Goal: Task Accomplishment & Management: Manage account settings

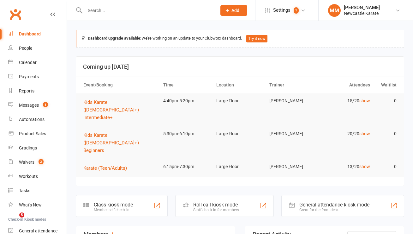
click at [110, 12] on input "text" at bounding box center [147, 10] width 129 height 9
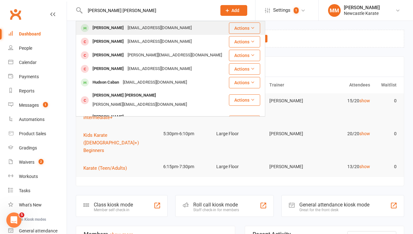
type input "hudson nill"
click at [135, 28] on div "[EMAIL_ADDRESS][DOMAIN_NAME]" at bounding box center [160, 27] width 68 height 9
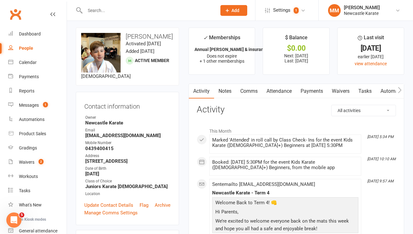
scroll to position [3, 0]
click at [27, 61] on div "Calendar" at bounding box center [28, 62] width 18 height 5
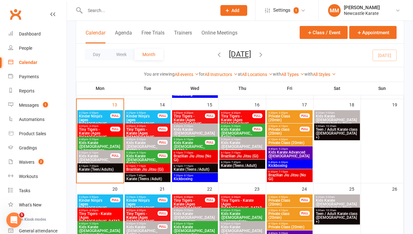
scroll to position [168, 0]
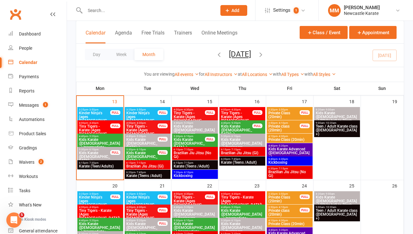
click at [251, 123] on span "4:40pm - 5:20pm" at bounding box center [237, 122] width 32 height 3
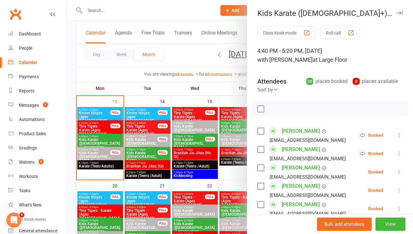
click at [220, 88] on div at bounding box center [240, 117] width 346 height 234
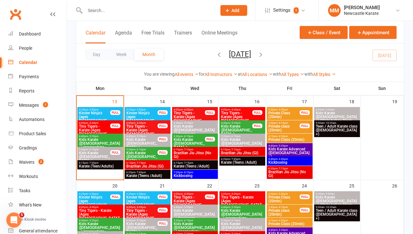
click at [192, 135] on span "- 6:10pm" at bounding box center [188, 136] width 10 height 3
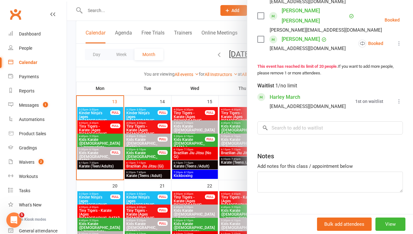
scroll to position [256, 0]
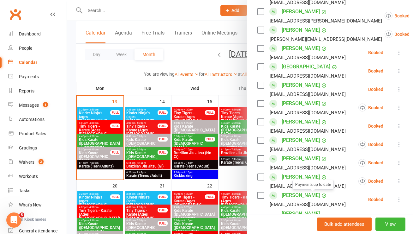
click at [177, 54] on div at bounding box center [240, 117] width 346 height 234
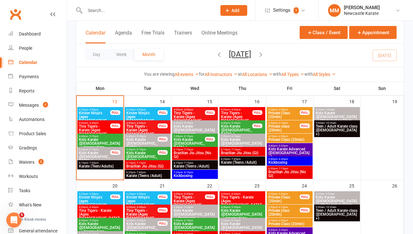
click at [150, 149] on span "5:30pm - 6:10pm" at bounding box center [142, 149] width 32 height 3
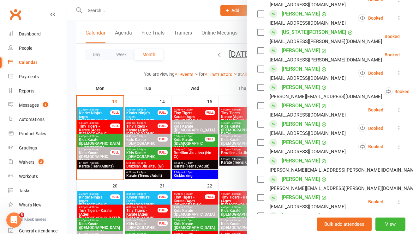
scroll to position [219, 0]
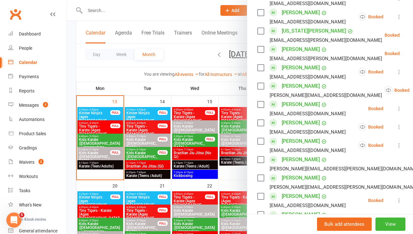
click at [130, 73] on div at bounding box center [240, 117] width 346 height 234
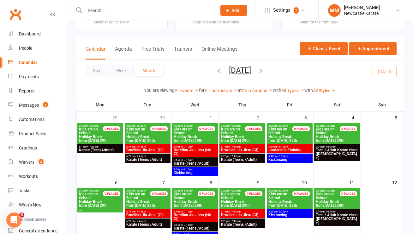
scroll to position [0, 0]
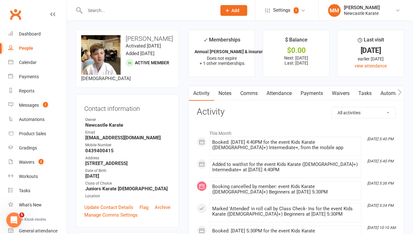
click at [249, 94] on link "Comms" at bounding box center [249, 93] width 26 height 15
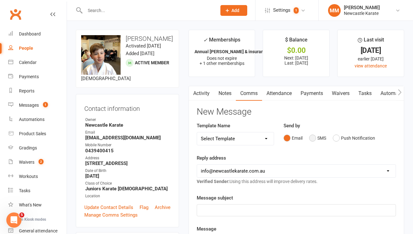
click at [315, 137] on button "SMS" at bounding box center [317, 138] width 17 height 12
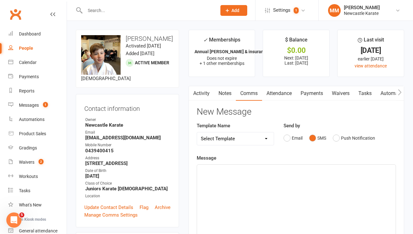
click at [218, 181] on div "﻿" at bounding box center [296, 211] width 199 height 95
click at [246, 169] on span "membership update: https://app.clubworx.com/s/2Jd3OF" at bounding box center [247, 170] width 92 height 6
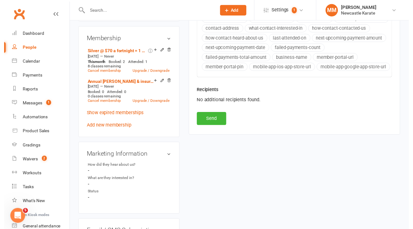
scroll to position [276, 0]
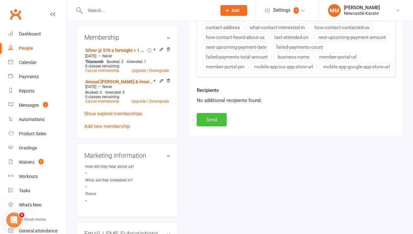
click at [221, 126] on button "Send" at bounding box center [212, 119] width 30 height 13
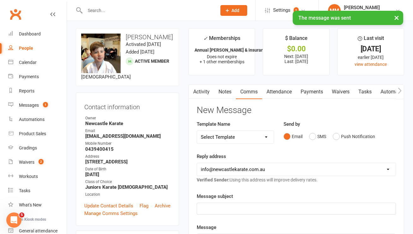
scroll to position [0, 0]
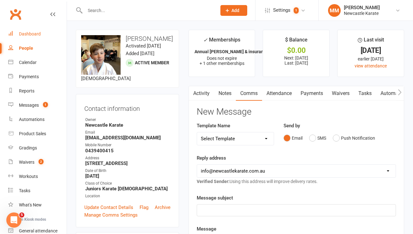
click at [34, 32] on div "Dashboard" at bounding box center [30, 33] width 22 height 5
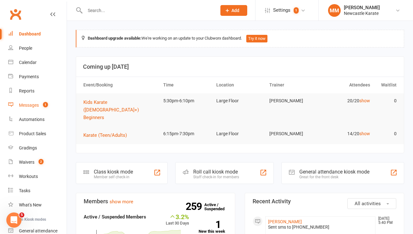
click at [36, 101] on link "Messages 1" at bounding box center [37, 105] width 58 height 14
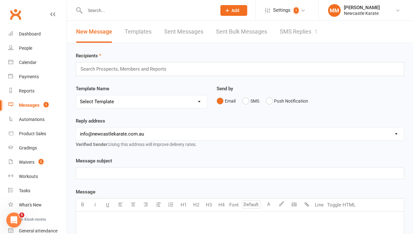
click at [285, 33] on link "SMS Replies 1" at bounding box center [299, 32] width 38 height 22
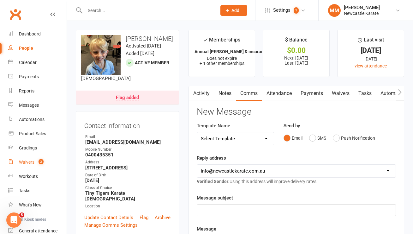
click at [31, 164] on div "Waivers" at bounding box center [26, 161] width 15 height 5
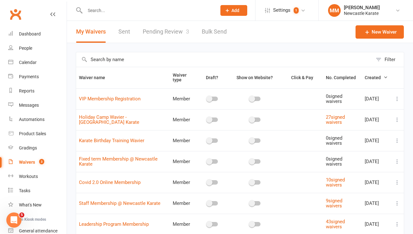
click at [112, 61] on input "text" at bounding box center [224, 59] width 297 height 15
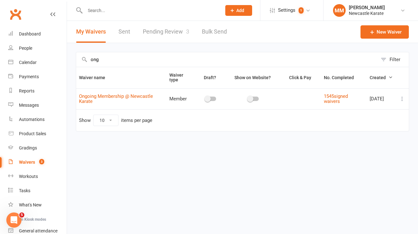
type input "ong"
click at [401, 99] on icon at bounding box center [402, 98] width 6 height 6
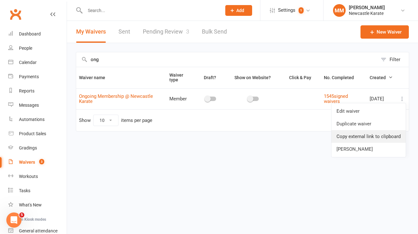
click at [363, 135] on link "Copy external link to clipboard" at bounding box center [369, 136] width 74 height 13
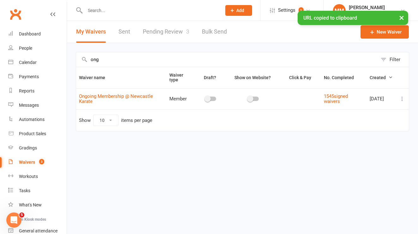
click at [124, 7] on input "text" at bounding box center [150, 10] width 134 height 9
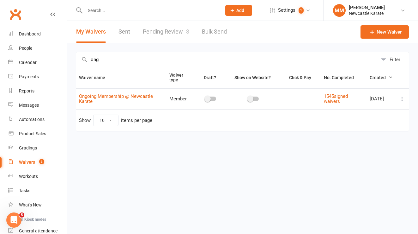
click at [104, 8] on input "text" at bounding box center [150, 10] width 134 height 9
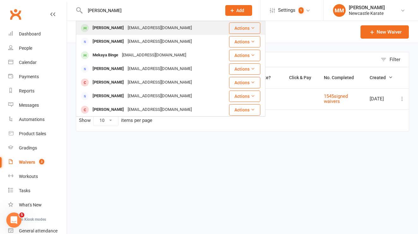
type input "Mirra binge"
click at [126, 27] on div "merikabinge09@gmail.com" at bounding box center [160, 27] width 68 height 9
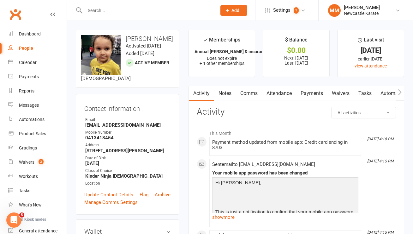
click at [310, 91] on link "Payments" at bounding box center [311, 93] width 31 height 15
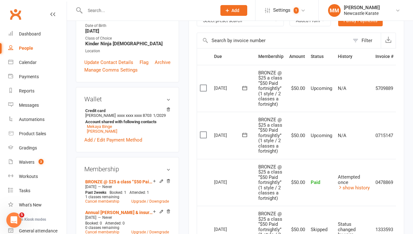
scroll to position [132, 0]
click at [17, 15] on link "Clubworx" at bounding box center [16, 14] width 16 height 16
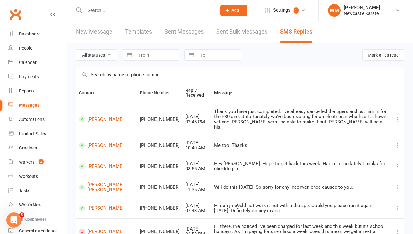
click at [98, 9] on input "text" at bounding box center [147, 10] width 129 height 9
click at [30, 35] on div "Dashboard" at bounding box center [30, 33] width 22 height 5
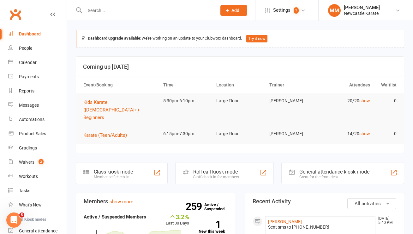
scroll to position [1, 0]
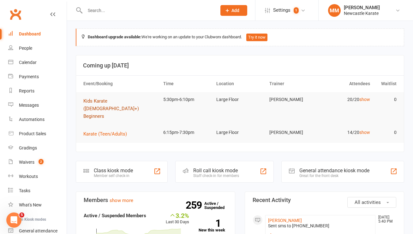
click at [125, 102] on span "Kids Karate ([DEMOGRAPHIC_DATA]+) Beginners" at bounding box center [111, 108] width 56 height 21
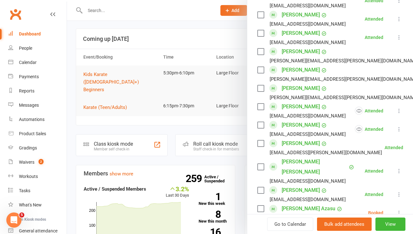
scroll to position [171, 0]
click at [290, 52] on link "Rameen Bukhari" at bounding box center [301, 52] width 38 height 10
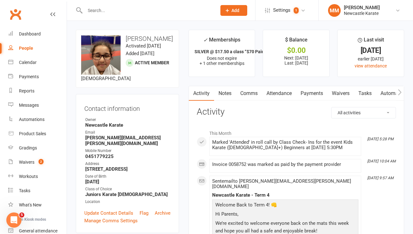
click at [321, 95] on link "Payments" at bounding box center [311, 93] width 31 height 15
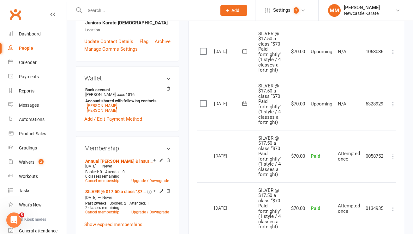
scroll to position [222, 0]
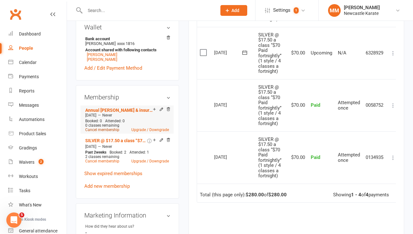
click at [104, 127] on link "Cancel membership" at bounding box center [102, 129] width 34 height 4
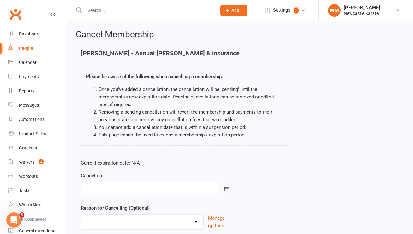
click at [229, 187] on icon "button" at bounding box center [227, 188] width 5 height 4
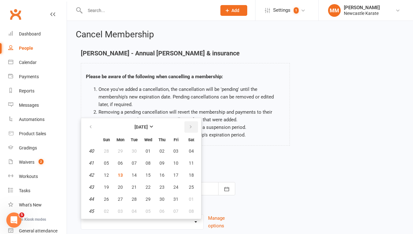
click at [194, 125] on button "button" at bounding box center [192, 126] width 14 height 11
click at [162, 173] on span "13" at bounding box center [162, 174] width 5 height 5
type input "13 Nov 2025"
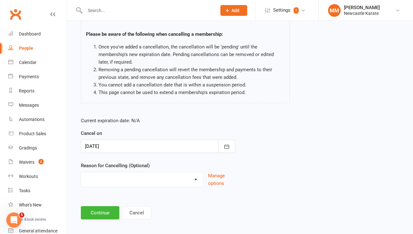
scroll to position [47, 0]
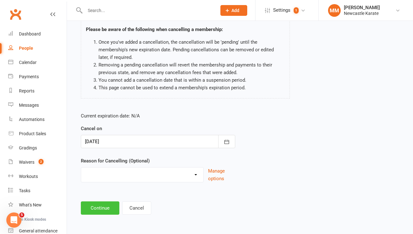
click at [107, 208] on button "Continue" at bounding box center [100, 207] width 39 height 13
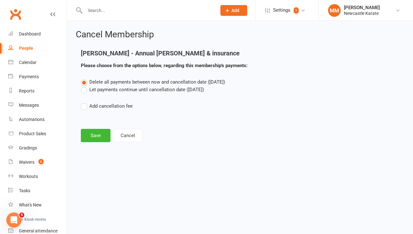
scroll to position [0, 0]
click at [101, 89] on label "Let payments continue until cancellation date (Nov 13, 2025)" at bounding box center [142, 90] width 123 height 8
click at [85, 86] on input "Let payments continue until cancellation date (Nov 13, 2025)" at bounding box center [83, 86] width 4 height 0
click at [102, 139] on button "Save" at bounding box center [96, 135] width 30 height 13
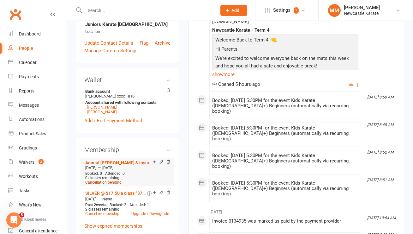
scroll to position [198, 0]
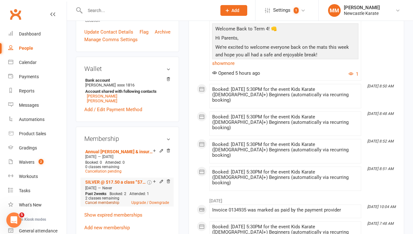
click at [114, 200] on link "Cancel membership" at bounding box center [102, 202] width 34 height 4
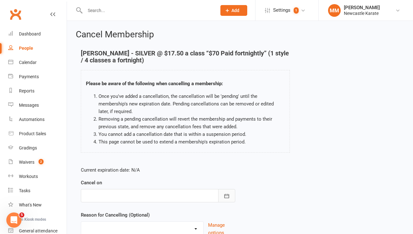
click at [223, 198] on button "button" at bounding box center [226, 195] width 17 height 13
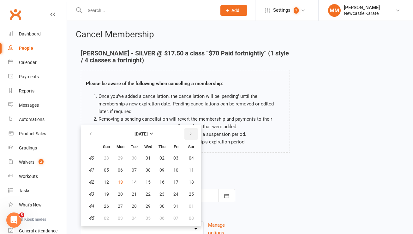
click at [190, 131] on icon "button" at bounding box center [191, 133] width 4 height 5
click at [176, 181] on span "14" at bounding box center [176, 181] width 5 height 5
type input "14 Nov 2025"
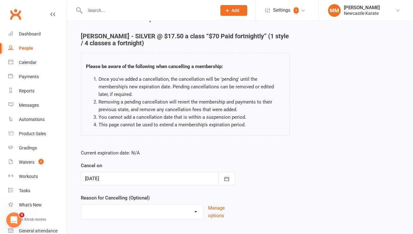
scroll to position [54, 0]
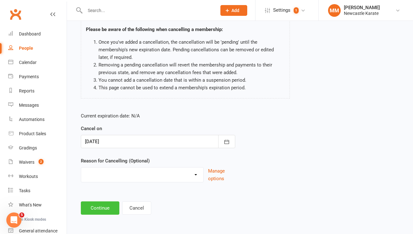
click at [96, 211] on button "Continue" at bounding box center [100, 207] width 39 height 13
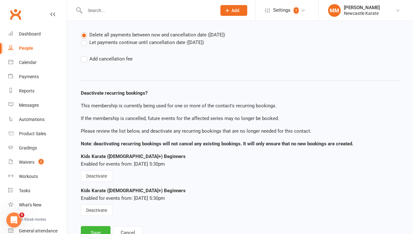
click at [99, 41] on label "Let payments continue until cancellation date (Nov 14, 2025)" at bounding box center [142, 43] width 123 height 8
click at [85, 39] on input "Let payments continue until cancellation date (Nov 14, 2025)" at bounding box center [83, 39] width 4 height 0
click at [97, 229] on button "Save" at bounding box center [96, 232] width 30 height 13
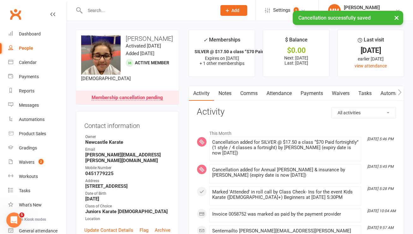
click at [284, 92] on link "Attendance" at bounding box center [279, 93] width 34 height 15
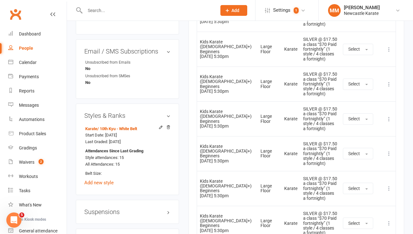
scroll to position [541, 0]
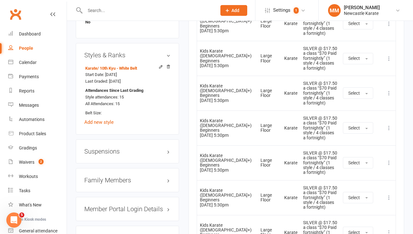
click at [388, 198] on icon at bounding box center [389, 197] width 6 height 6
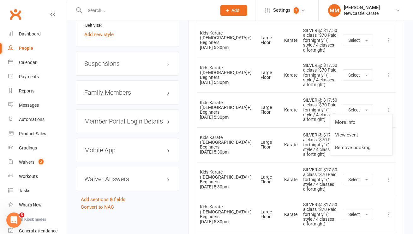
scroll to position [670, 0]
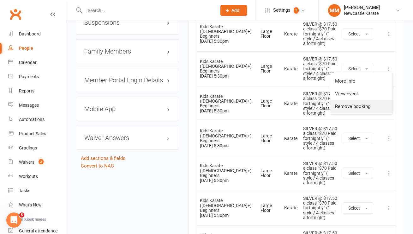
click at [370, 105] on link "Remove booking" at bounding box center [361, 106] width 63 height 13
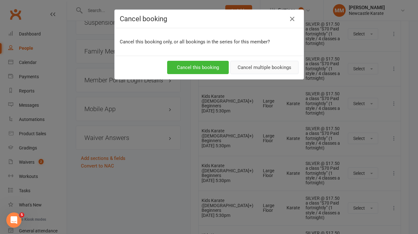
click at [247, 64] on button "Cancel multiple bookings" at bounding box center [264, 67] width 68 height 13
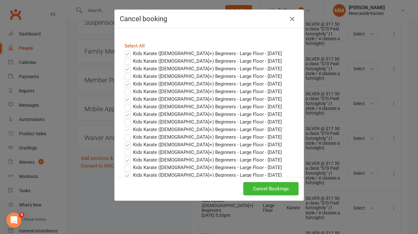
click at [132, 46] on link "Select All" at bounding box center [135, 46] width 20 height 6
click at [125, 52] on label "Kids Karate (7yo+) Beginners - Large Floor - Oct 13, 2025" at bounding box center [203, 54] width 157 height 8
click at [124, 50] on input "Kids Karate (7yo+) Beginners - Large Floor - Oct 13, 2025" at bounding box center [122, 50] width 4 height 0
click at [125, 59] on label "Kids Karate (7yo+) Beginners - Large Floor - Oct 16, 2025" at bounding box center [203, 61] width 157 height 8
click at [124, 57] on input "Kids Karate (7yo+) Beginners - Large Floor - Oct 16, 2025" at bounding box center [122, 57] width 4 height 0
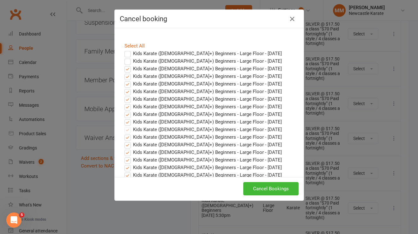
drag, startPoint x: 126, startPoint y: 67, endPoint x: 125, endPoint y: 75, distance: 7.4
click at [126, 68] on label "Kids Karate (7yo+) Beginners - Large Floor - Oct 20, 2025" at bounding box center [203, 69] width 157 height 8
click at [124, 65] on input "Kids Karate (7yo+) Beginners - Large Floor - Oct 20, 2025" at bounding box center [122, 65] width 4 height 0
click at [125, 75] on label "Kids Karate (7yo+) Beginners - Large Floor - Oct 23, 2025" at bounding box center [203, 76] width 157 height 8
click at [124, 72] on input "Kids Karate (7yo+) Beginners - Large Floor - Oct 23, 2025" at bounding box center [122, 72] width 4 height 0
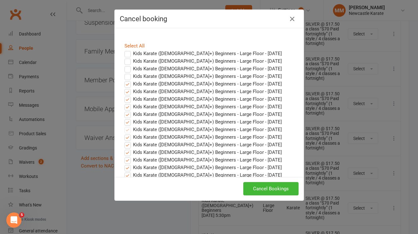
click at [125, 84] on label "Kids Karate (7yo+) Beginners - Large Floor - Oct 27, 2025" at bounding box center [203, 84] width 157 height 8
click at [124, 80] on input "Kids Karate (7yo+) Beginners - Large Floor - Oct 27, 2025" at bounding box center [122, 80] width 4 height 0
click at [125, 90] on label "Kids Karate (7yo+) Beginners - Large Floor - Oct 30, 2025" at bounding box center [203, 92] width 157 height 8
click at [124, 88] on input "Kids Karate (7yo+) Beginners - Large Floor - Oct 30, 2025" at bounding box center [122, 88] width 4 height 0
click at [125, 98] on label "Kids Karate (7yo+) Beginners - Large Floor - Nov 03, 2025" at bounding box center [203, 99] width 157 height 8
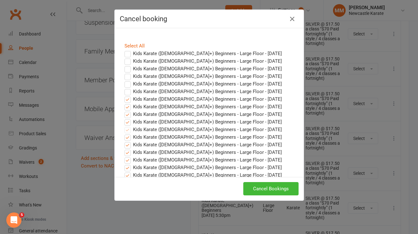
click at [124, 95] on input "Kids Karate (7yo+) Beginners - Large Floor - Nov 03, 2025" at bounding box center [122, 95] width 4 height 0
click at [125, 106] on label "Kids Karate (7yo+) Beginners - Large Floor - Nov 06, 2025" at bounding box center [203, 107] width 157 height 8
click at [124, 103] on input "Kids Karate (7yo+) Beginners - Large Floor - Nov 06, 2025" at bounding box center [122, 103] width 4 height 0
click at [125, 113] on label "Kids Karate (7yo+) Beginners - Large Floor - Nov 10, 2025" at bounding box center [203, 114] width 157 height 8
click at [124, 110] on input "Kids Karate (7yo+) Beginners - Large Floor - Nov 10, 2025" at bounding box center [122, 110] width 4 height 0
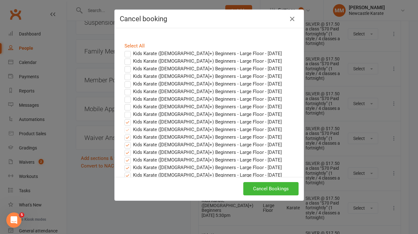
click at [125, 121] on label "Kids Karate (7yo+) Beginners - Large Floor - Nov 13, 2025" at bounding box center [203, 122] width 157 height 8
click at [124, 118] on input "Kids Karate (7yo+) Beginners - Large Floor - Nov 13, 2025" at bounding box center [122, 118] width 4 height 0
click at [270, 185] on button "Cancel Bookings" at bounding box center [270, 188] width 55 height 13
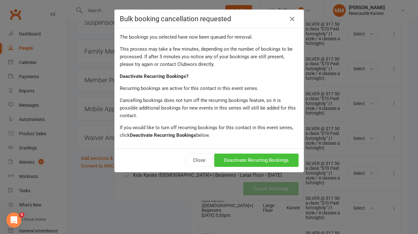
click at [277, 153] on button "Deactivate Recurring Bookings" at bounding box center [256, 159] width 84 height 13
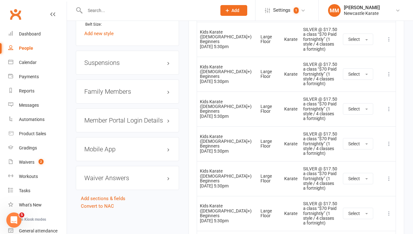
scroll to position [631, 0]
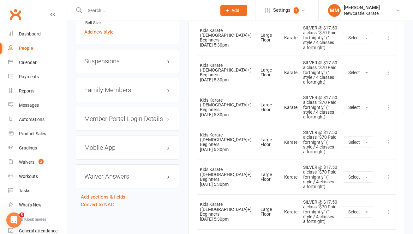
click at [110, 87] on h3 "Family Members" at bounding box center [127, 89] width 86 height 7
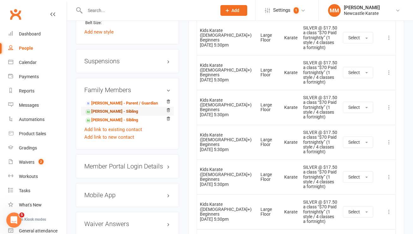
click at [110, 108] on link "Rawa Bukhari - Sibling" at bounding box center [111, 111] width 53 height 7
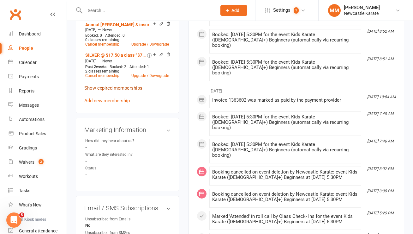
scroll to position [308, 0]
click at [110, 72] on li "SILVER @ $17.50 a class “$70 Paid fortnightly” (1 style / 4 classes a fortnight…" at bounding box center [127, 65] width 87 height 29
click at [109, 73] on link "Cancel membership" at bounding box center [102, 75] width 34 height 4
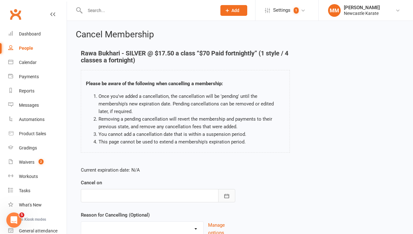
click at [226, 194] on icon "button" at bounding box center [227, 195] width 6 height 6
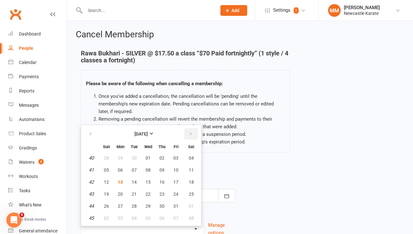
click at [189, 133] on icon "button" at bounding box center [191, 133] width 4 height 5
click at [177, 182] on span "14" at bounding box center [176, 181] width 5 height 5
type input "14 Nov 2025"
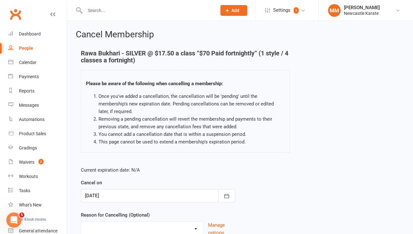
scroll to position [54, 0]
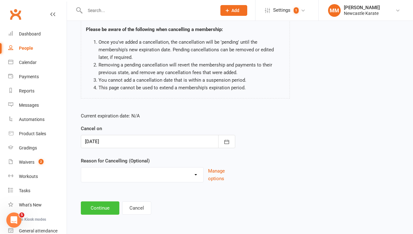
click at [101, 209] on button "Continue" at bounding box center [100, 207] width 39 height 13
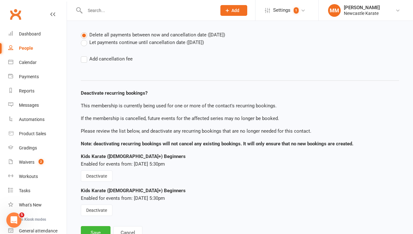
click at [109, 40] on label "Let payments continue until cancellation date (Nov 14, 2025)" at bounding box center [142, 43] width 123 height 8
click at [85, 39] on input "Let payments continue until cancellation date (Nov 14, 2025)" at bounding box center [83, 39] width 4 height 0
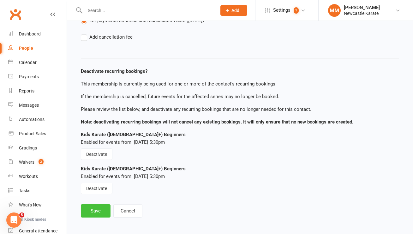
scroll to position [79, 0]
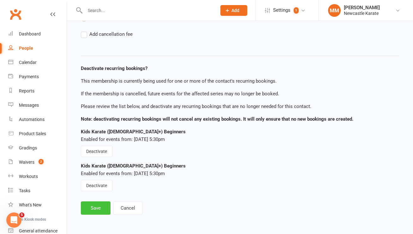
click at [99, 206] on button "Save" at bounding box center [96, 207] width 30 height 13
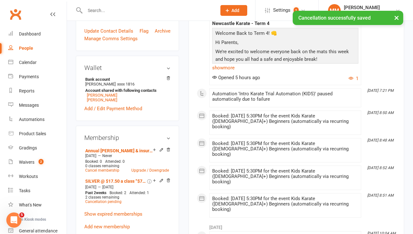
scroll to position [220, 0]
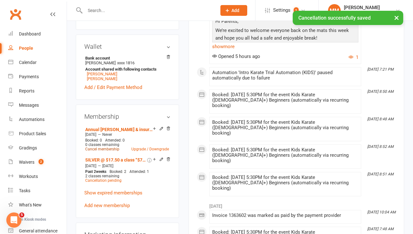
click at [105, 147] on link "Cancel membership" at bounding box center [102, 149] width 34 height 4
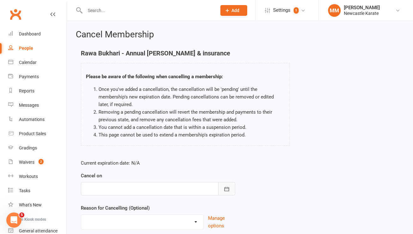
click at [228, 185] on button "button" at bounding box center [226, 188] width 17 height 13
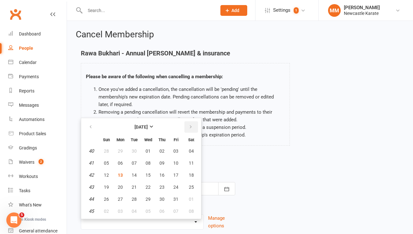
click at [191, 128] on icon "button" at bounding box center [191, 126] width 4 height 5
click at [175, 175] on span "14" at bounding box center [176, 174] width 5 height 5
type input "14 Nov 2025"
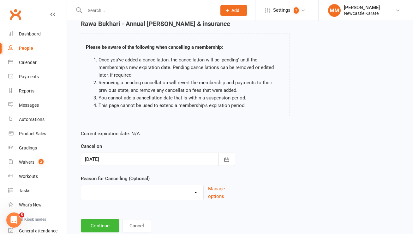
scroll to position [47, 0]
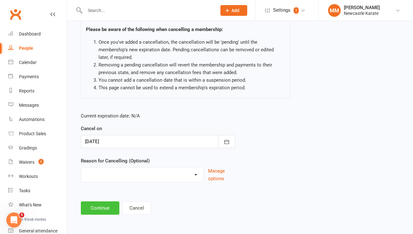
click at [105, 207] on button "Continue" at bounding box center [100, 207] width 39 height 13
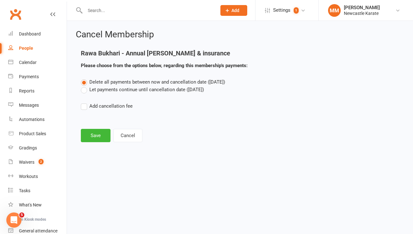
scroll to position [0, 0]
click at [113, 92] on label "Let payments continue until cancellation date (Nov 14, 2025)" at bounding box center [142, 90] width 123 height 8
click at [85, 86] on input "Let payments continue until cancellation date (Nov 14, 2025)" at bounding box center [83, 86] width 4 height 0
click at [98, 140] on button "Save" at bounding box center [96, 135] width 30 height 13
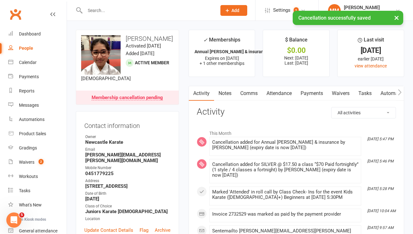
click at [284, 92] on link "Attendance" at bounding box center [279, 93] width 34 height 15
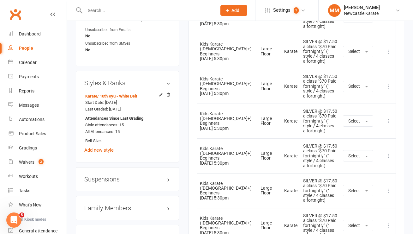
scroll to position [550, 0]
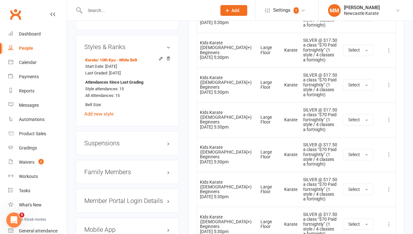
click at [389, 190] on icon at bounding box center [389, 189] width 6 height 6
click at [374, 226] on link "Remove booking" at bounding box center [361, 226] width 63 height 13
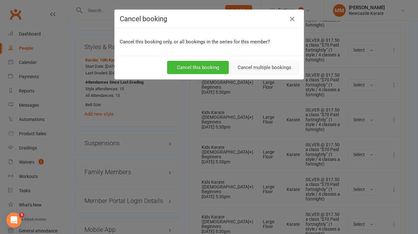
click at [268, 61] on button "Cancel multiple bookings" at bounding box center [264, 67] width 68 height 13
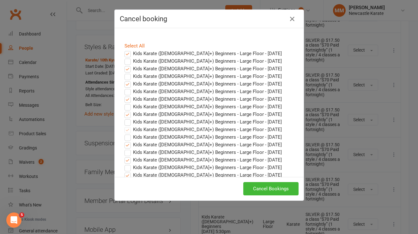
click at [131, 40] on div "Select All Kids Karate (7yo+) Beginners - Large Floor - Oct 13, 2025 Kids Karat…" at bounding box center [209, 102] width 189 height 149
click at [130, 45] on link "Select All" at bounding box center [135, 46] width 20 height 6
click at [126, 52] on label "Kids Karate (7yo+) Beginners - Large Floor - Oct 13, 2025" at bounding box center [203, 54] width 157 height 8
click at [124, 50] on input "Kids Karate (7yo+) Beginners - Large Floor - Oct 13, 2025" at bounding box center [122, 50] width 4 height 0
click at [125, 62] on label "Kids Karate (7yo+) Beginners - Large Floor - Oct 16, 2025" at bounding box center [203, 61] width 157 height 8
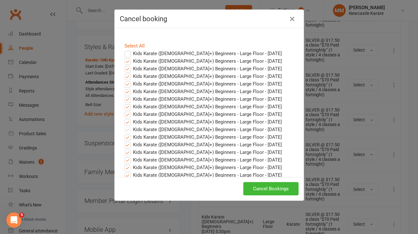
click at [124, 57] on input "Kids Karate (7yo+) Beginners - Large Floor - Oct 16, 2025" at bounding box center [122, 57] width 4 height 0
click at [125, 68] on label "Kids Karate (7yo+) Beginners - Large Floor - Oct 20, 2025" at bounding box center [203, 69] width 157 height 8
click at [124, 65] on input "Kids Karate (7yo+) Beginners - Large Floor - Oct 20, 2025" at bounding box center [122, 65] width 4 height 0
click at [125, 77] on label "Kids Karate (7yo+) Beginners - Large Floor - Oct 23, 2025" at bounding box center [203, 76] width 157 height 8
click at [124, 72] on input "Kids Karate (7yo+) Beginners - Large Floor - Oct 23, 2025" at bounding box center [122, 72] width 4 height 0
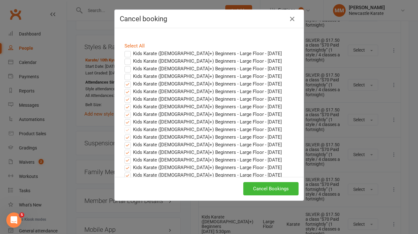
drag, startPoint x: 125, startPoint y: 84, endPoint x: 128, endPoint y: 90, distance: 7.2
click at [125, 84] on label "Kids Karate (7yo+) Beginners - Large Floor - Oct 27, 2025" at bounding box center [203, 84] width 157 height 8
click at [124, 80] on input "Kids Karate (7yo+) Beginners - Large Floor - Oct 27, 2025" at bounding box center [122, 80] width 4 height 0
click at [128, 93] on label "Kids Karate (7yo+) Beginners - Large Floor - Oct 30, 2025" at bounding box center [203, 92] width 157 height 8
click at [124, 88] on input "Kids Karate (7yo+) Beginners - Large Floor - Oct 30, 2025" at bounding box center [122, 88] width 4 height 0
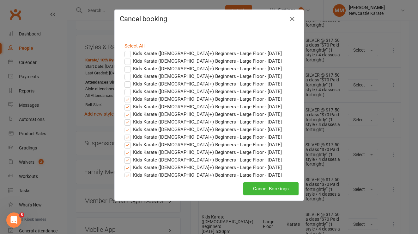
click at [126, 100] on label "Kids Karate (7yo+) Beginners - Large Floor - Nov 03, 2025" at bounding box center [203, 99] width 157 height 8
click at [124, 95] on input "Kids Karate (7yo+) Beginners - Large Floor - Nov 03, 2025" at bounding box center [122, 95] width 4 height 0
click at [125, 106] on label "Kids Karate (7yo+) Beginners - Large Floor - Nov 06, 2025" at bounding box center [203, 107] width 157 height 8
click at [124, 103] on input "Kids Karate (7yo+) Beginners - Large Floor - Nov 06, 2025" at bounding box center [122, 103] width 4 height 0
click at [125, 114] on label "Kids Karate (7yo+) Beginners - Large Floor - Nov 10, 2025" at bounding box center [203, 114] width 157 height 8
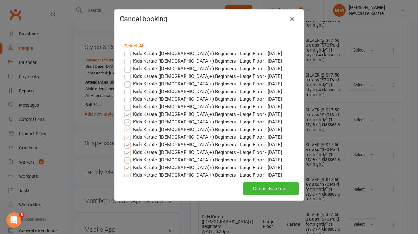
click at [124, 110] on input "Kids Karate (7yo+) Beginners - Large Floor - Nov 10, 2025" at bounding box center [122, 110] width 4 height 0
click at [125, 122] on label "Kids Karate (7yo+) Beginners - Large Floor - Nov 13, 2025" at bounding box center [203, 122] width 157 height 8
click at [124, 118] on input "Kids Karate (7yo+) Beginners - Large Floor - Nov 13, 2025" at bounding box center [122, 118] width 4 height 0
click at [264, 187] on button "Cancel Bookings" at bounding box center [270, 188] width 55 height 13
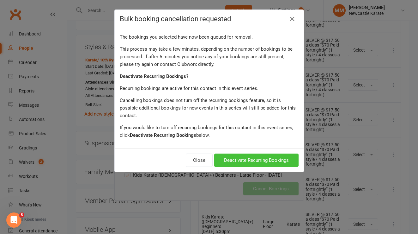
click at [269, 153] on button "Deactivate Recurring Bookings" at bounding box center [256, 159] width 84 height 13
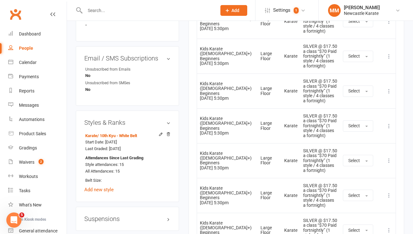
scroll to position [629, 0]
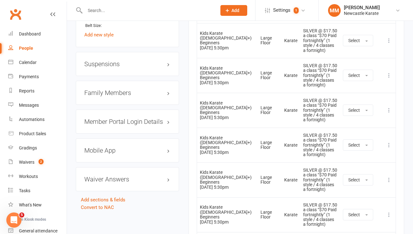
click at [114, 89] on h3 "Family Members" at bounding box center [127, 92] width 86 height 7
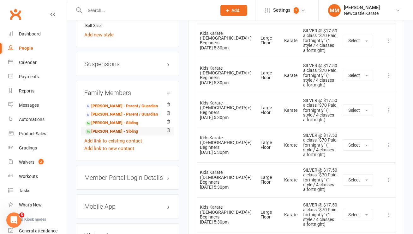
click at [101, 128] on link "Rameen Bukhari - Sibling" at bounding box center [111, 131] width 53 height 7
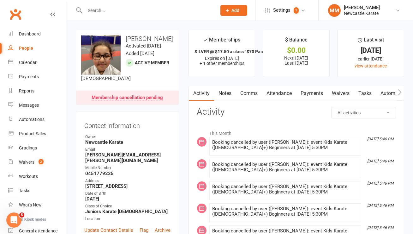
click at [277, 95] on link "Attendance" at bounding box center [279, 93] width 34 height 15
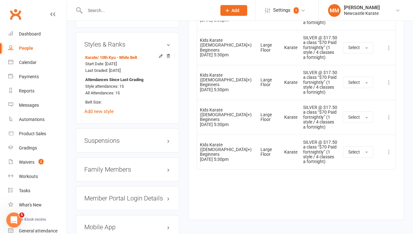
scroll to position [553, 0]
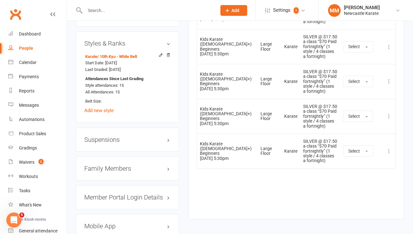
click at [116, 165] on h3 "Family Members" at bounding box center [127, 168] width 86 height 7
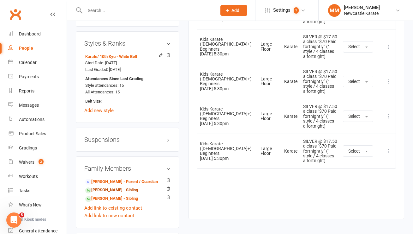
drag, startPoint x: 110, startPoint y: 186, endPoint x: 123, endPoint y: 183, distance: 13.6
click at [110, 186] on link "Rawa Bukhari - Sibling" at bounding box center [111, 189] width 53 height 7
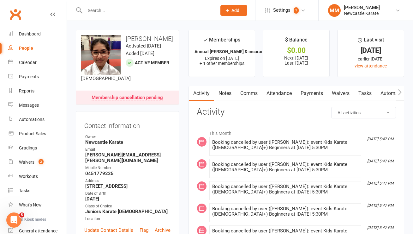
click at [292, 94] on link "Attendance" at bounding box center [279, 93] width 34 height 15
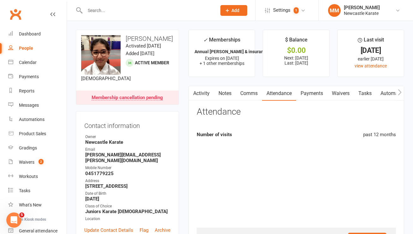
scroll to position [626, 0]
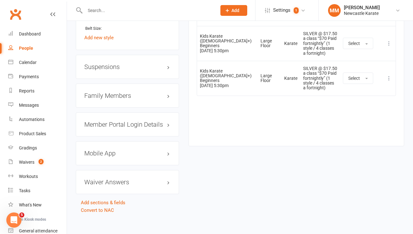
click at [115, 92] on h3 "Family Members" at bounding box center [127, 95] width 86 height 7
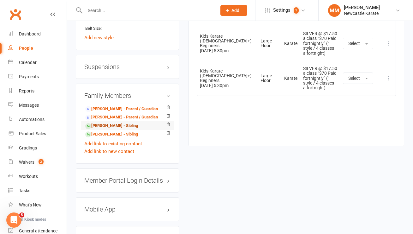
click at [111, 122] on link "Rayan Bukhari - Sibling" at bounding box center [111, 125] width 53 height 7
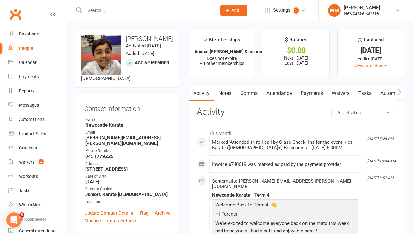
drag, startPoint x: 281, startPoint y: 90, endPoint x: 286, endPoint y: 99, distance: 10.4
click at [281, 90] on link "Attendance" at bounding box center [279, 93] width 34 height 15
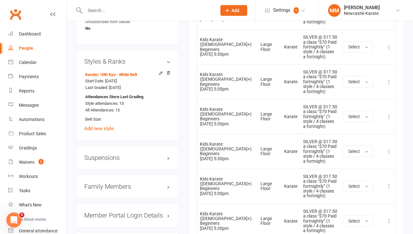
scroll to position [518, 0]
click at [390, 221] on icon at bounding box center [389, 220] width 6 height 6
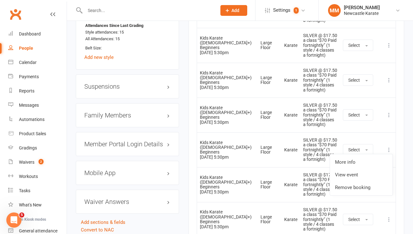
scroll to position [600, 0]
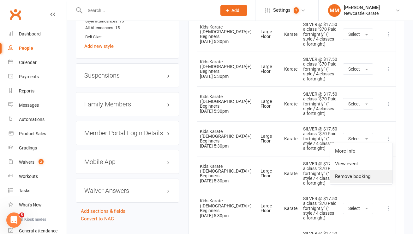
click at [358, 178] on link "Remove booking" at bounding box center [361, 176] width 63 height 13
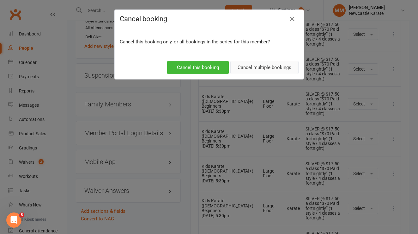
click at [246, 64] on button "Cancel multiple bookings" at bounding box center [264, 67] width 68 height 13
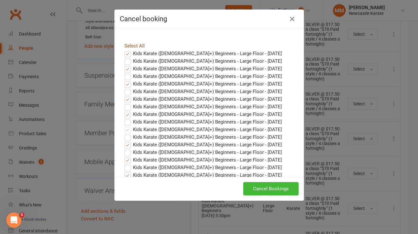
click at [140, 46] on link "Select All" at bounding box center [135, 46] width 20 height 6
click at [127, 53] on label "Kids Karate (7yo+) Beginners - Large Floor - Oct 13, 2025" at bounding box center [203, 54] width 157 height 8
click at [124, 50] on input "Kids Karate (7yo+) Beginners - Large Floor - Oct 13, 2025" at bounding box center [122, 50] width 4 height 0
click at [125, 61] on label "Kids Karate (7yo+) Beginners - Large Floor - Oct 16, 2025" at bounding box center [203, 61] width 157 height 8
click at [123, 57] on input "Kids Karate (7yo+) Beginners - Large Floor - Oct 16, 2025" at bounding box center [122, 57] width 4 height 0
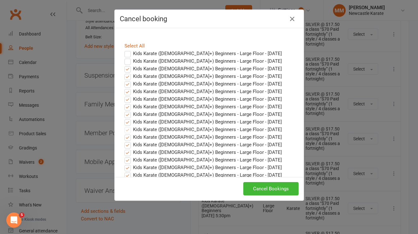
click at [125, 72] on label "Kids Karate (7yo+) Beginners - Large Floor - Oct 20, 2025" at bounding box center [203, 69] width 157 height 8
click at [124, 65] on input "Kids Karate (7yo+) Beginners - Large Floor - Oct 20, 2025" at bounding box center [122, 65] width 4 height 0
click at [125, 78] on label "Kids Karate (7yo+) Beginners - Large Floor - Oct 23, 2025" at bounding box center [203, 76] width 157 height 8
click at [124, 72] on input "Kids Karate (7yo+) Beginners - Large Floor - Oct 23, 2025" at bounding box center [122, 72] width 4 height 0
click at [125, 82] on label "Kids Karate (7yo+) Beginners - Large Floor - Oct 27, 2025" at bounding box center [203, 84] width 157 height 8
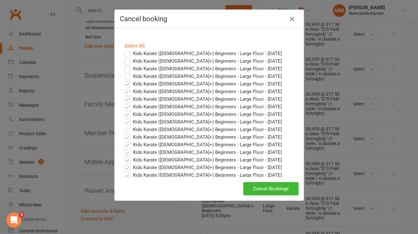
click at [124, 80] on input "Kids Karate (7yo+) Beginners - Large Floor - Oct 27, 2025" at bounding box center [122, 80] width 4 height 0
click at [126, 93] on label "Kids Karate (7yo+) Beginners - Large Floor - Oct 30, 2025" at bounding box center [203, 92] width 157 height 8
click at [124, 88] on input "Kids Karate (7yo+) Beginners - Large Floor - Oct 30, 2025" at bounding box center [122, 88] width 4 height 0
click at [127, 98] on label "Kids Karate (7yo+) Beginners - Large Floor - Nov 03, 2025" at bounding box center [203, 99] width 157 height 8
click at [124, 95] on input "Kids Karate (7yo+) Beginners - Large Floor - Nov 03, 2025" at bounding box center [122, 95] width 4 height 0
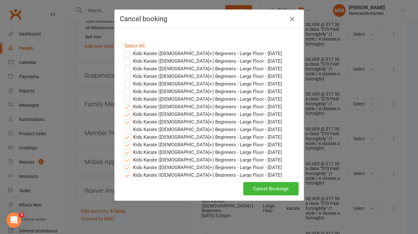
click at [125, 106] on label "Kids Karate (7yo+) Beginners - Large Floor - Nov 06, 2025" at bounding box center [203, 107] width 157 height 8
click at [124, 103] on input "Kids Karate (7yo+) Beginners - Large Floor - Nov 06, 2025" at bounding box center [122, 103] width 4 height 0
click at [125, 113] on label "Kids Karate (7yo+) Beginners - Large Floor - Nov 10, 2025" at bounding box center [203, 114] width 157 height 8
click at [124, 110] on input "Kids Karate (7yo+) Beginners - Large Floor - Nov 10, 2025" at bounding box center [122, 110] width 4 height 0
drag, startPoint x: 124, startPoint y: 121, endPoint x: 118, endPoint y: 115, distance: 8.7
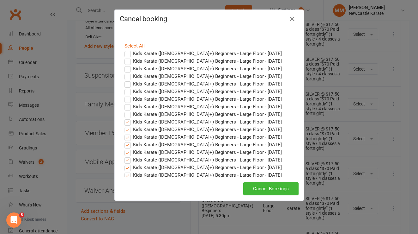
click at [125, 121] on label "Kids Karate (7yo+) Beginners - Large Floor - Nov 13, 2025" at bounding box center [203, 122] width 157 height 8
click at [124, 118] on input "Kids Karate (7yo+) Beginners - Large Floor - Nov 13, 2025" at bounding box center [122, 118] width 4 height 0
click at [275, 188] on button "Cancel Bookings" at bounding box center [270, 188] width 55 height 13
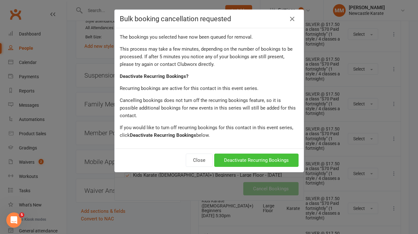
click at [270, 155] on button "Deactivate Recurring Bookings" at bounding box center [256, 159] width 84 height 13
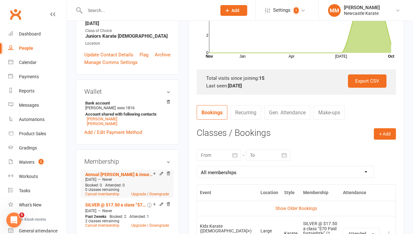
scroll to position [158, 0]
click at [107, 192] on link "Cancel membership" at bounding box center [102, 194] width 34 height 4
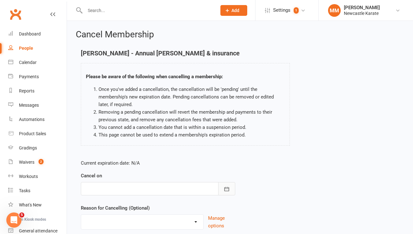
click at [221, 185] on button "button" at bounding box center [226, 188] width 17 height 13
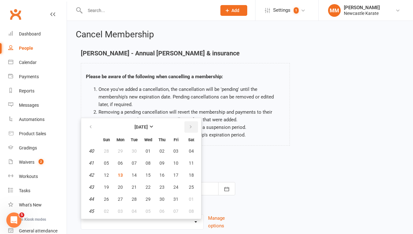
click at [192, 127] on icon "button" at bounding box center [191, 126] width 4 height 5
click at [175, 177] on button "14" at bounding box center [175, 174] width 13 height 11
type input "14 Nov 2025"
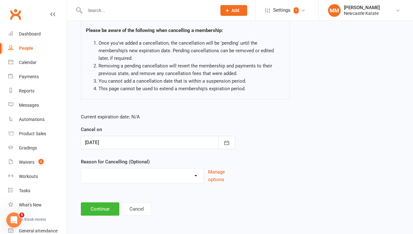
scroll to position [47, 0]
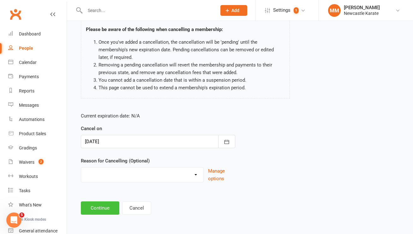
click at [102, 208] on button "Continue" at bounding box center [100, 207] width 39 height 13
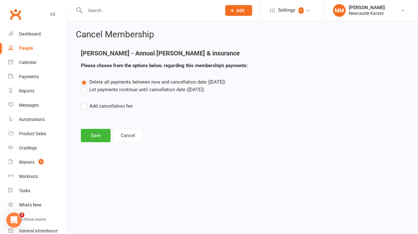
click at [125, 87] on label "Let payments continue until cancellation date (Nov 14, 2025)" at bounding box center [142, 90] width 123 height 8
click at [85, 86] on input "Let payments continue until cancellation date (Nov 14, 2025)" at bounding box center [83, 86] width 4 height 0
click at [95, 134] on button "Save" at bounding box center [96, 135] width 30 height 13
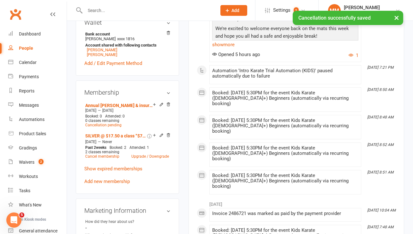
scroll to position [247, 0]
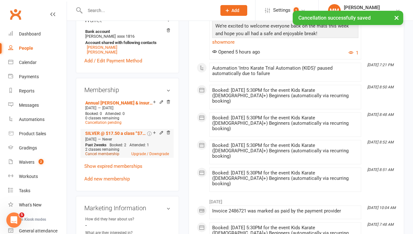
click at [115, 151] on link "Cancel membership" at bounding box center [102, 153] width 34 height 4
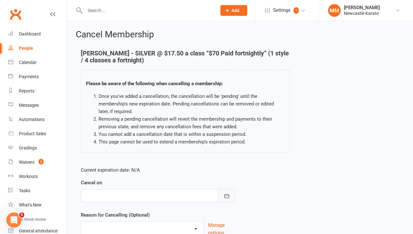
click at [223, 194] on button "button" at bounding box center [226, 195] width 17 height 13
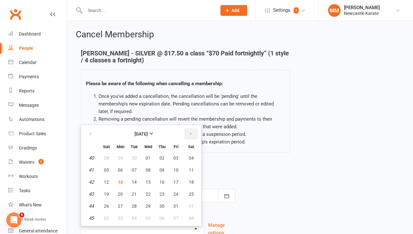
click at [191, 134] on icon "button" at bounding box center [191, 133] width 4 height 5
click at [178, 182] on span "14" at bounding box center [176, 181] width 5 height 5
type input "14 Nov 2025"
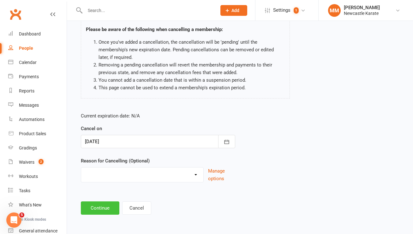
click at [106, 205] on button "Continue" at bounding box center [100, 207] width 39 height 13
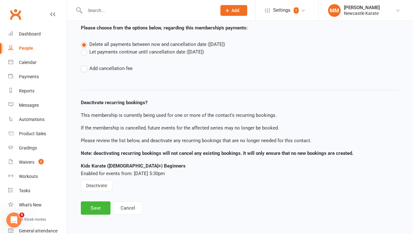
scroll to position [45, 0]
click at [109, 50] on label "Let payments continue until cancellation date (Nov 14, 2025)" at bounding box center [142, 52] width 123 height 8
click at [85, 48] on input "Let payments continue until cancellation date (Nov 14, 2025)" at bounding box center [83, 48] width 4 height 0
drag, startPoint x: 95, startPoint y: 207, endPoint x: 101, endPoint y: 202, distance: 7.2
click at [95, 207] on button "Save" at bounding box center [96, 207] width 30 height 13
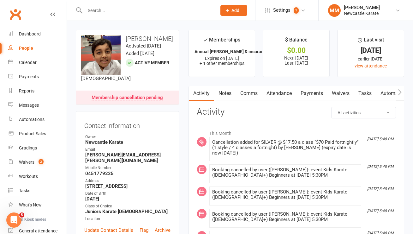
drag, startPoint x: 314, startPoint y: 95, endPoint x: 311, endPoint y: 107, distance: 12.5
click at [314, 95] on link "Payments" at bounding box center [311, 93] width 31 height 15
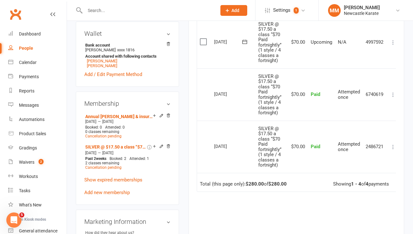
scroll to position [289, 0]
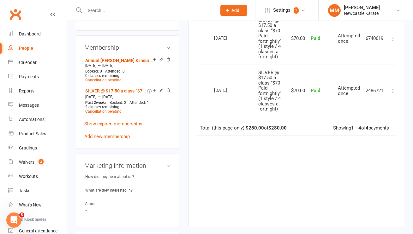
click at [15, 11] on link "Clubworx" at bounding box center [16, 14] width 16 height 16
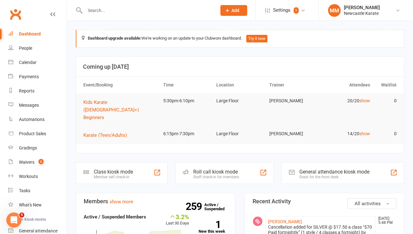
click at [12, 15] on link "Clubworx" at bounding box center [16, 14] width 16 height 16
click at [35, 162] on link "Waivers 2" at bounding box center [37, 162] width 58 height 14
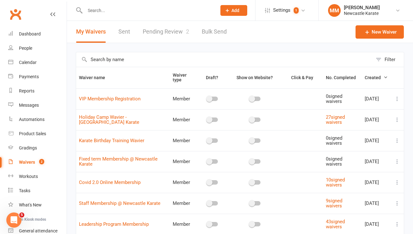
click at [174, 31] on link "Pending Review 2" at bounding box center [166, 32] width 46 height 22
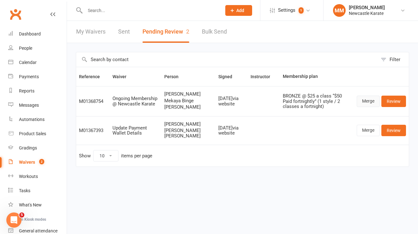
click at [368, 99] on link "Merge" at bounding box center [368, 100] width 23 height 11
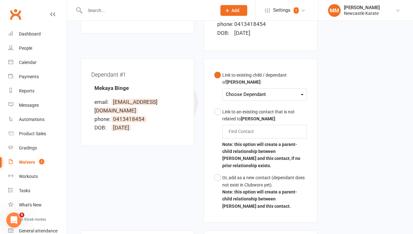
scroll to position [167, 0]
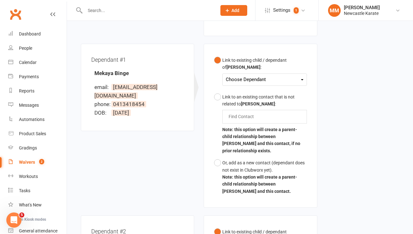
click at [240, 75] on div "Choose Dependant" at bounding box center [264, 79] width 77 height 9
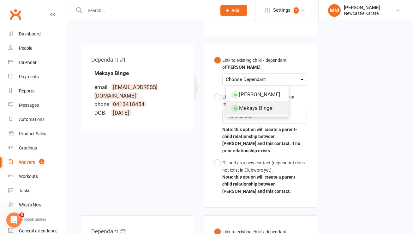
click at [249, 101] on link "Mekaya Binge" at bounding box center [257, 108] width 63 height 14
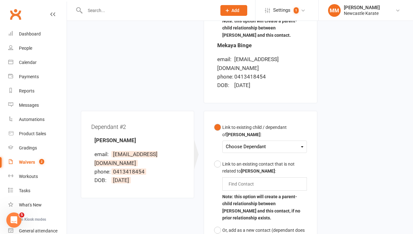
scroll to position [363, 0]
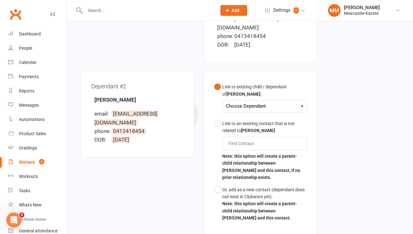
click at [243, 102] on div "Choose Dependant" at bounding box center [264, 106] width 77 height 9
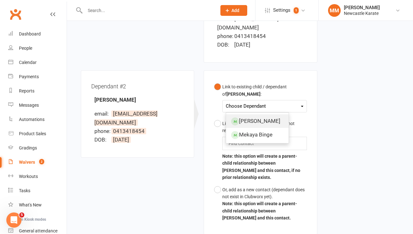
click at [242, 114] on link "[PERSON_NAME]" at bounding box center [257, 121] width 63 height 14
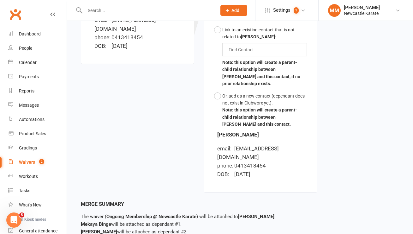
scroll to position [464, 0]
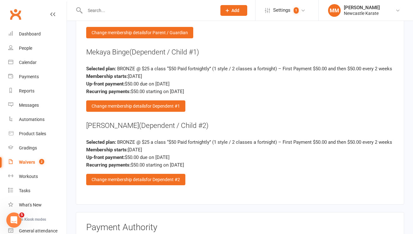
scroll to position [1339, 0]
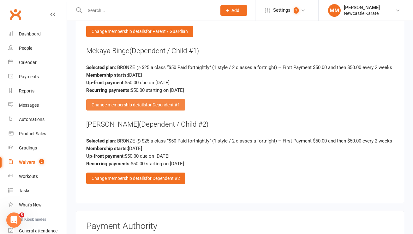
click at [140, 110] on div "Change membership details for Dependent #1" at bounding box center [135, 104] width 99 height 11
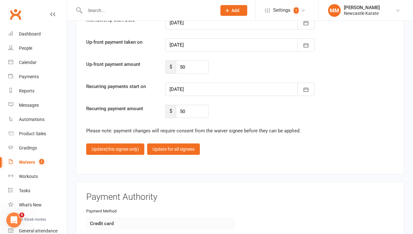
scroll to position [1573, 0]
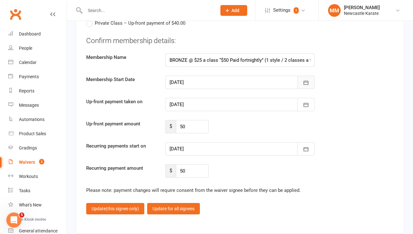
click at [303, 79] on icon "button" at bounding box center [306, 82] width 6 height 6
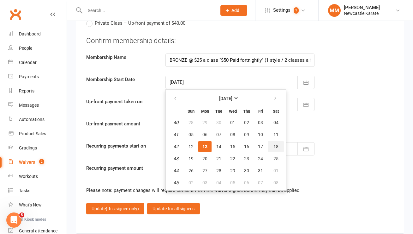
click at [276, 144] on span "18" at bounding box center [276, 146] width 5 height 5
type input "[DATE]"
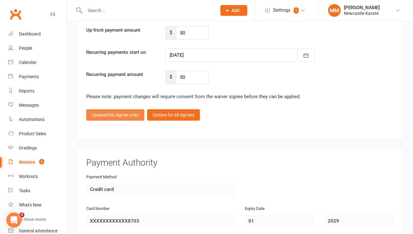
click at [123, 109] on button "Update (this signee only)" at bounding box center [115, 114] width 58 height 11
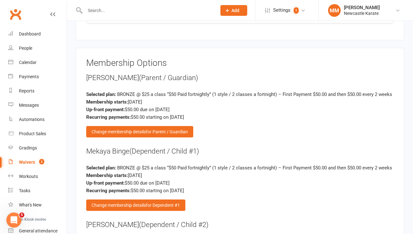
scroll to position [1242, 0]
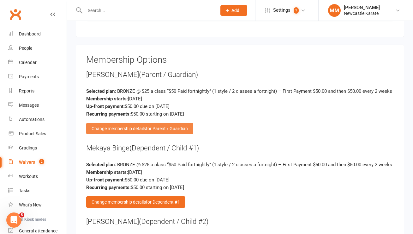
click at [156, 130] on span "for Parent / Guardian" at bounding box center [167, 128] width 42 height 5
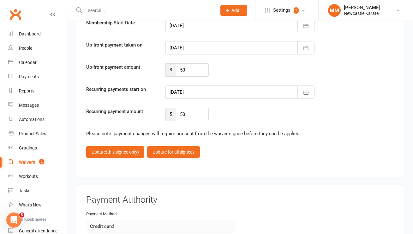
scroll to position [1607, 0]
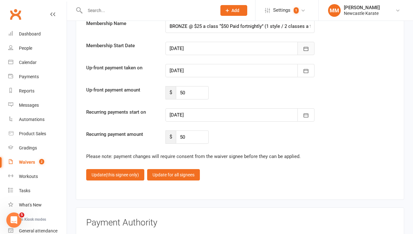
click at [307, 46] on icon "button" at bounding box center [306, 48] width 5 height 4
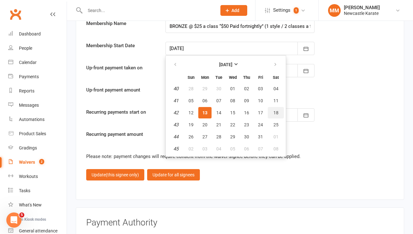
click at [277, 110] on span "18" at bounding box center [276, 112] width 5 height 5
type input "[DATE]"
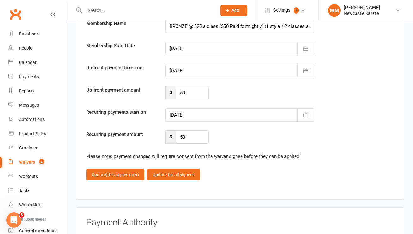
type input "[DATE]"
click at [118, 172] on span "(this signee only)" at bounding box center [122, 174] width 33 height 5
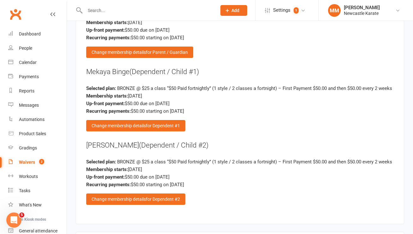
scroll to position [1592, 0]
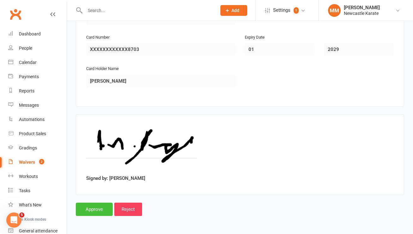
click at [91, 209] on input "Approve" at bounding box center [94, 208] width 37 height 13
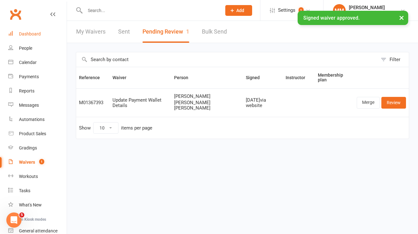
click at [28, 32] on div "Dashboard" at bounding box center [30, 33] width 22 height 5
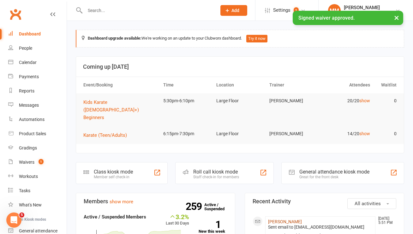
click at [286, 219] on link "[PERSON_NAME]" at bounding box center [285, 221] width 34 height 5
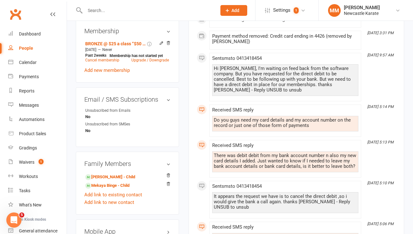
scroll to position [326, 0]
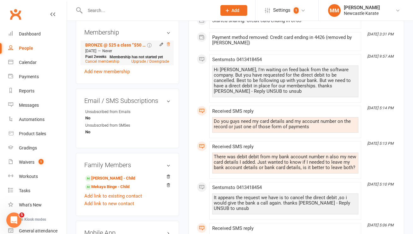
click at [168, 42] on icon at bounding box center [168, 44] width 4 height 4
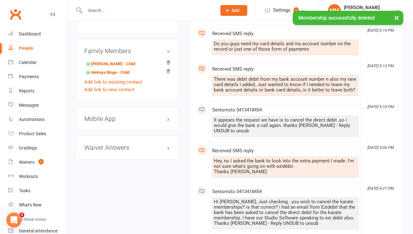
scroll to position [433, 0]
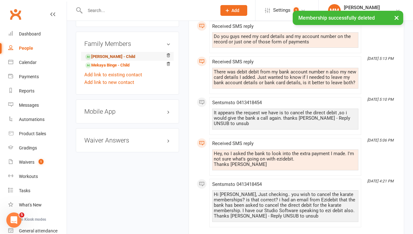
click at [112, 53] on link "Murran Binge - Child" at bounding box center [110, 56] width 50 height 7
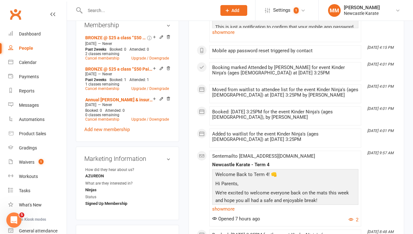
scroll to position [226, 0]
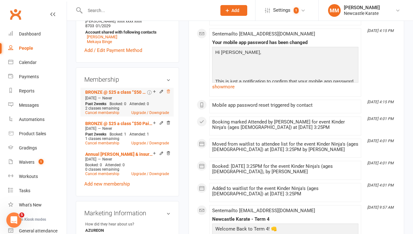
click at [168, 91] on icon at bounding box center [168, 90] width 3 height 3
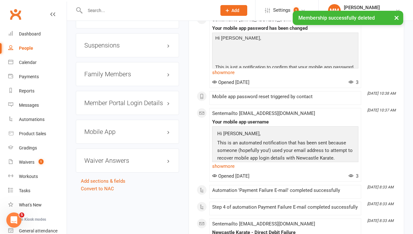
scroll to position [602, 0]
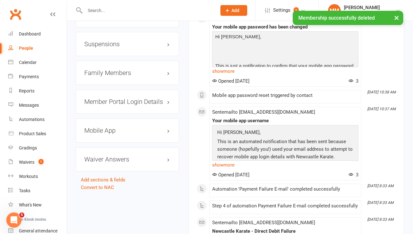
click at [159, 73] on h3 "Family Members" at bounding box center [127, 72] width 86 height 7
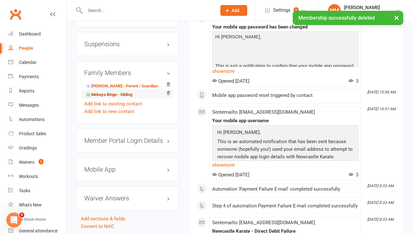
click at [104, 95] on link "Mekaya Binge - Sibling" at bounding box center [108, 94] width 47 height 7
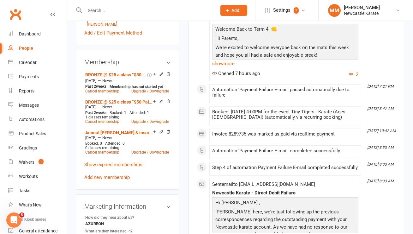
scroll to position [251, 0]
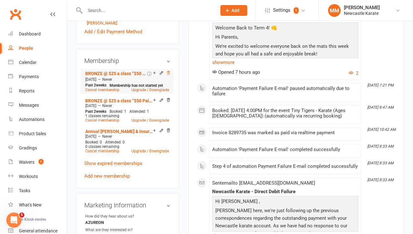
click at [168, 70] on icon at bounding box center [168, 72] width 4 height 4
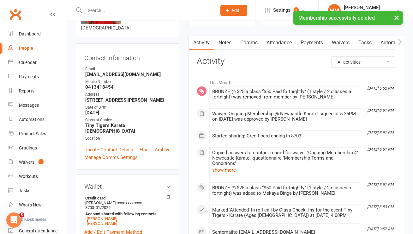
scroll to position [0, 0]
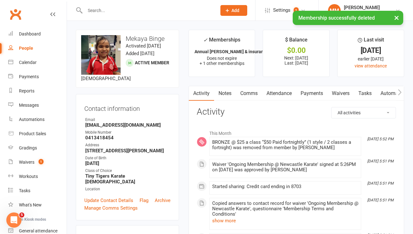
click at [308, 91] on link "Payments" at bounding box center [311, 93] width 31 height 15
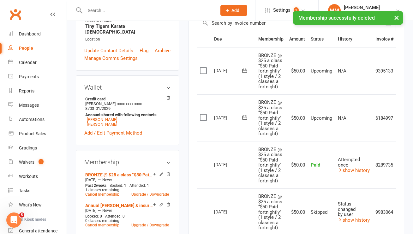
scroll to position [150, 0]
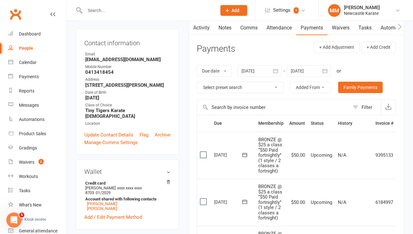
scroll to position [225, 0]
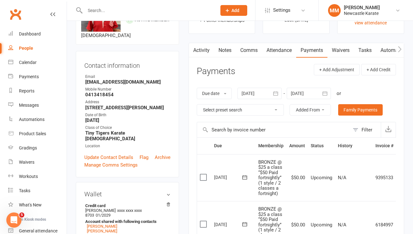
scroll to position [170, 0]
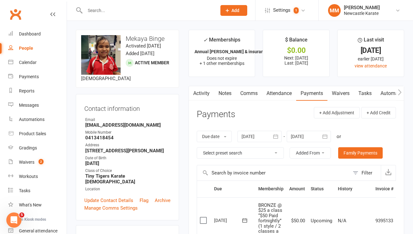
click at [230, 95] on link "Notes" at bounding box center [225, 93] width 22 height 15
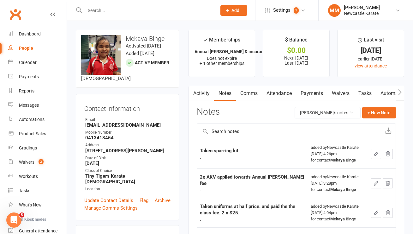
click at [204, 95] on link "Activity" at bounding box center [201, 93] width 25 height 15
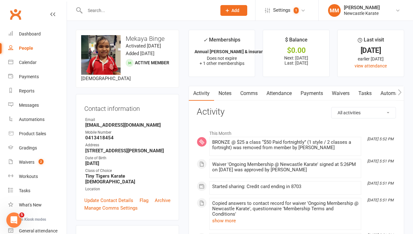
click at [319, 95] on link "Payments" at bounding box center [311, 93] width 31 height 15
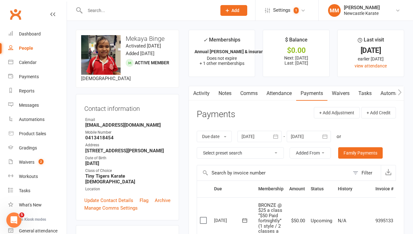
click at [284, 91] on link "Attendance" at bounding box center [279, 93] width 34 height 15
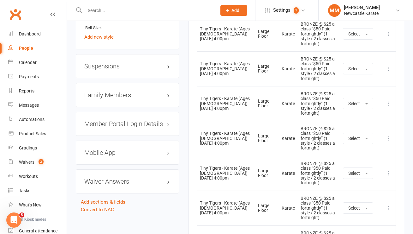
scroll to position [6, 0]
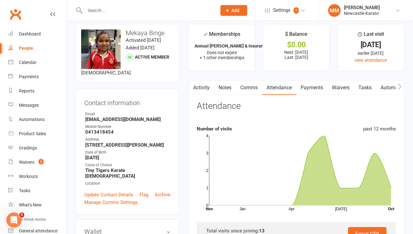
click at [108, 10] on input "text" at bounding box center [147, 10] width 129 height 9
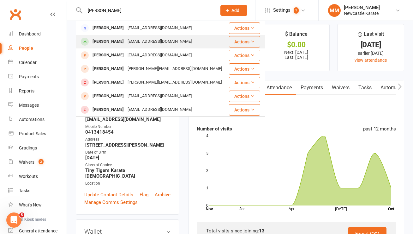
type input "[PERSON_NAME]"
click at [116, 39] on div "[PERSON_NAME]" at bounding box center [108, 41] width 35 height 9
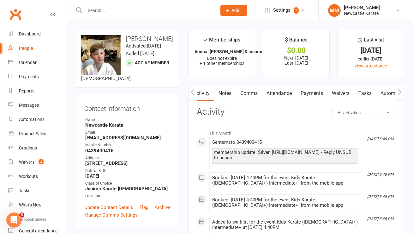
click at [318, 91] on link "Payments" at bounding box center [311, 93] width 31 height 15
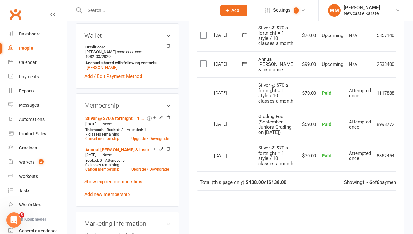
scroll to position [209, 0]
click at [107, 140] on link "Cancel membership" at bounding box center [102, 138] width 34 height 4
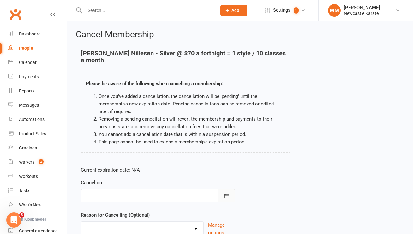
click at [228, 192] on icon "button" at bounding box center [227, 195] width 6 height 6
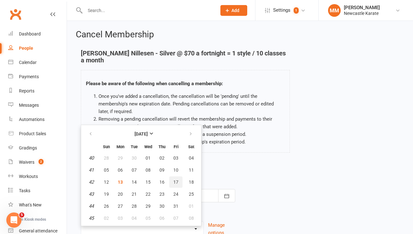
click at [177, 179] on span "17" at bounding box center [176, 181] width 5 height 5
type input "17 Oct 2025"
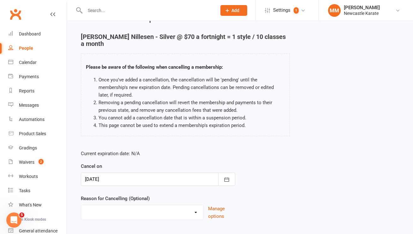
scroll to position [47, 0]
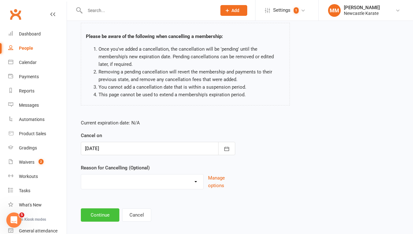
click at [105, 208] on button "Continue" at bounding box center [100, 214] width 39 height 13
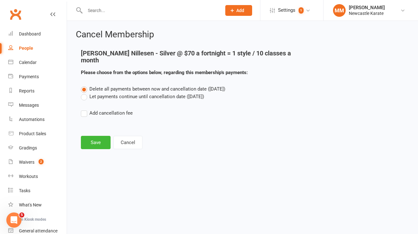
click at [96, 93] on label "Let payments continue until cancellation date (Oct 17, 2025)" at bounding box center [142, 97] width 123 height 8
click at [85, 93] on input "Let payments continue until cancellation date (Oct 17, 2025)" at bounding box center [83, 93] width 4 height 0
click at [135, 136] on button "Cancel" at bounding box center [127, 142] width 29 height 13
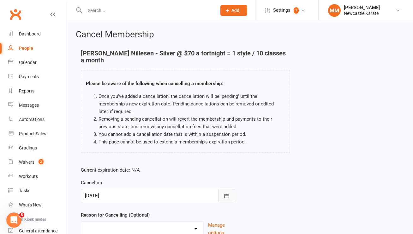
click at [225, 192] on icon "button" at bounding box center [227, 195] width 6 height 6
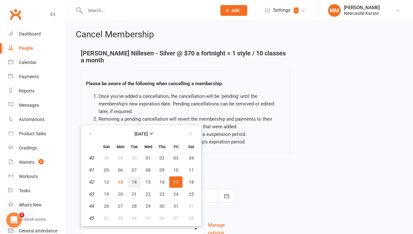
click at [133, 179] on span "14" at bounding box center [134, 181] width 5 height 5
type input "14 Oct 2025"
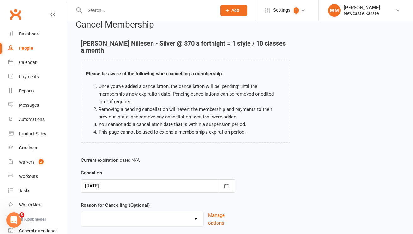
scroll to position [47, 0]
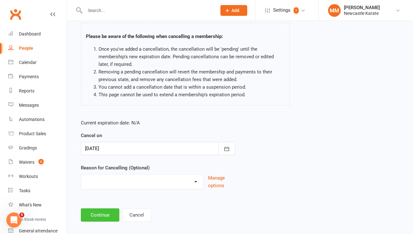
click at [99, 208] on button "Continue" at bounding box center [100, 214] width 39 height 13
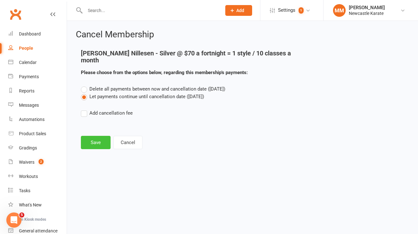
click at [94, 136] on button "Save" at bounding box center [96, 142] width 30 height 13
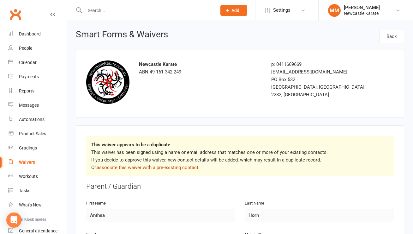
click at [137, 165] on link "associate this waiver with a pre-existing contact" at bounding box center [148, 167] width 102 height 6
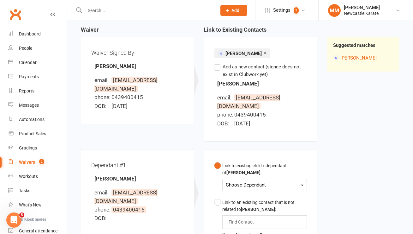
scroll to position [101, 0]
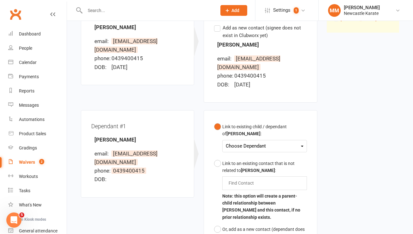
click at [236, 147] on div "Choose Dependant" at bounding box center [264, 146] width 77 height 9
click at [248, 159] on link "[PERSON_NAME]" at bounding box center [257, 161] width 63 height 14
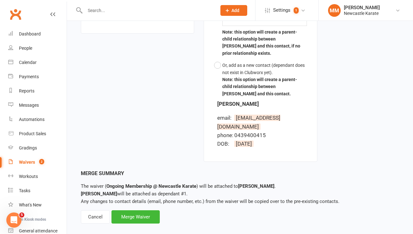
scroll to position [266, 0]
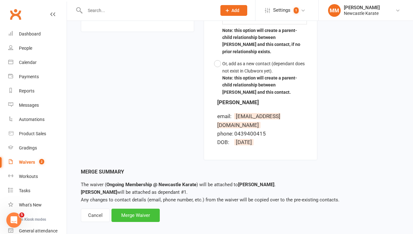
click at [147, 208] on div "Merge Waiver" at bounding box center [136, 214] width 48 height 13
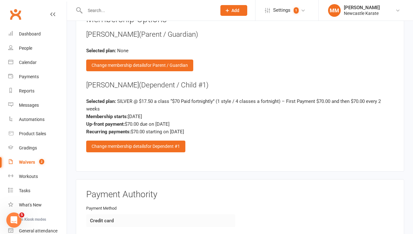
scroll to position [1077, 0]
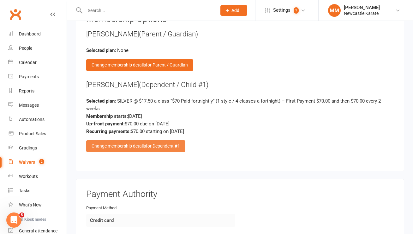
click at [141, 143] on div "Change membership details for Dependent #1" at bounding box center [135, 145] width 99 height 11
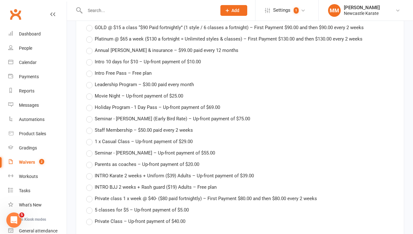
scroll to position [1289, 0]
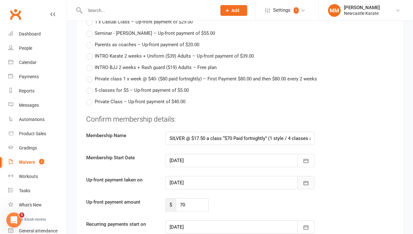
click at [308, 180] on icon "button" at bounding box center [306, 183] width 6 height 6
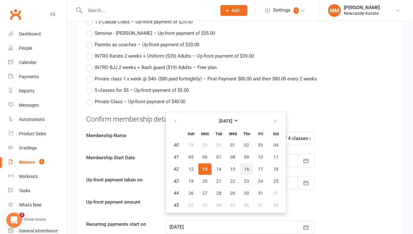
click at [249, 165] on button "16" at bounding box center [246, 168] width 13 height 11
type input "16 Oct 2025"
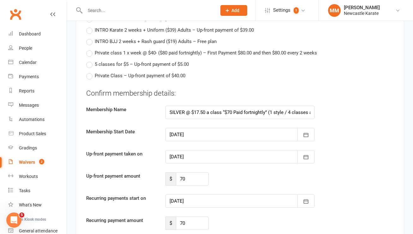
scroll to position [1329, 0]
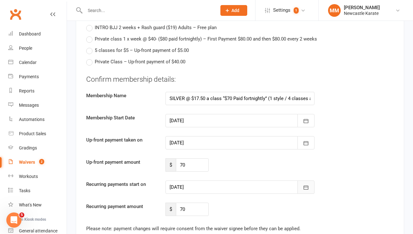
click at [311, 183] on button "button" at bounding box center [306, 186] width 17 height 13
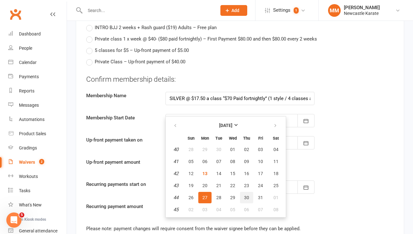
click at [244, 192] on button "30" at bounding box center [246, 197] width 13 height 11
type input "30 Oct 2025"
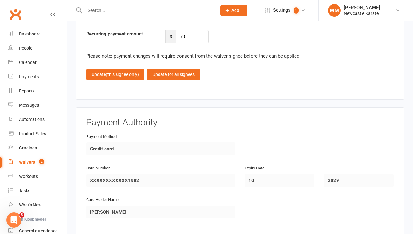
scroll to position [1513, 0]
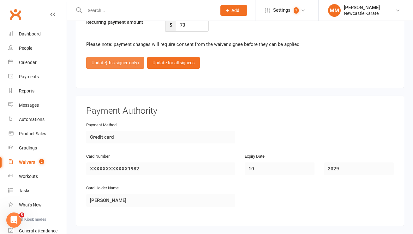
click at [113, 57] on button "Update (this signee only)" at bounding box center [115, 62] width 58 height 11
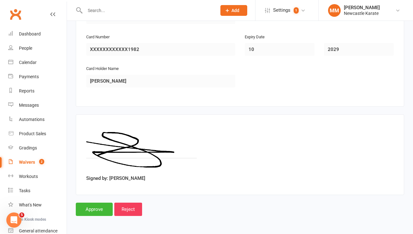
scroll to position [1275, 0]
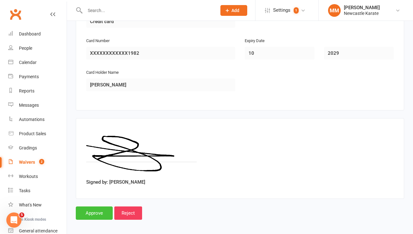
click at [94, 209] on input "Approve" at bounding box center [94, 212] width 37 height 13
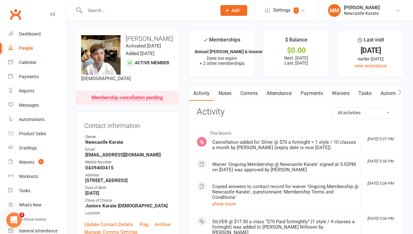
click at [287, 96] on link "Attendance" at bounding box center [279, 93] width 34 height 15
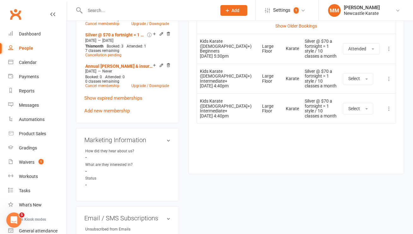
scroll to position [286, 0]
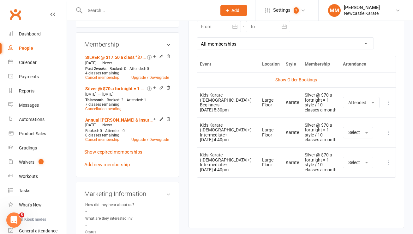
click at [14, 14] on link "Clubworx" at bounding box center [16, 14] width 16 height 16
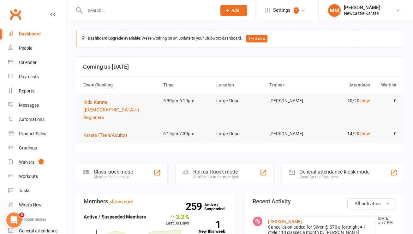
click at [90, 9] on input "text" at bounding box center [147, 10] width 129 height 9
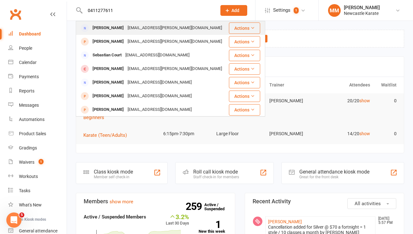
type input "0411277611"
click at [110, 24] on div "Libby Stitt" at bounding box center [108, 27] width 35 height 9
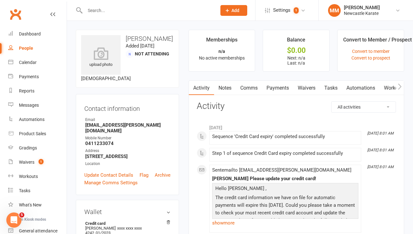
click at [19, 12] on link "Clubworx" at bounding box center [16, 14] width 16 height 16
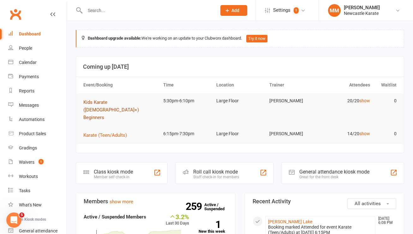
click at [116, 101] on span "Kids Karate ([DEMOGRAPHIC_DATA]+) Beginners" at bounding box center [111, 109] width 56 height 21
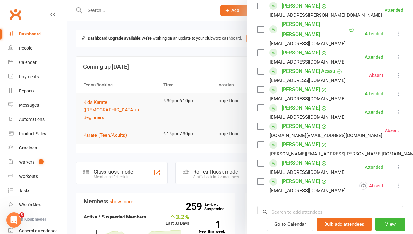
scroll to position [308, 0]
click at [14, 14] on link "Clubworx" at bounding box center [16, 14] width 16 height 16
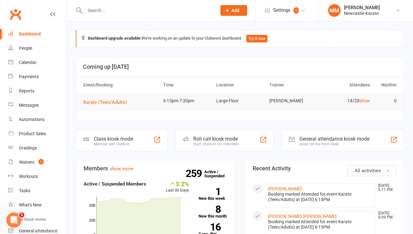
click at [12, 14] on link "Clubworx" at bounding box center [16, 14] width 16 height 16
